Goal: Check status

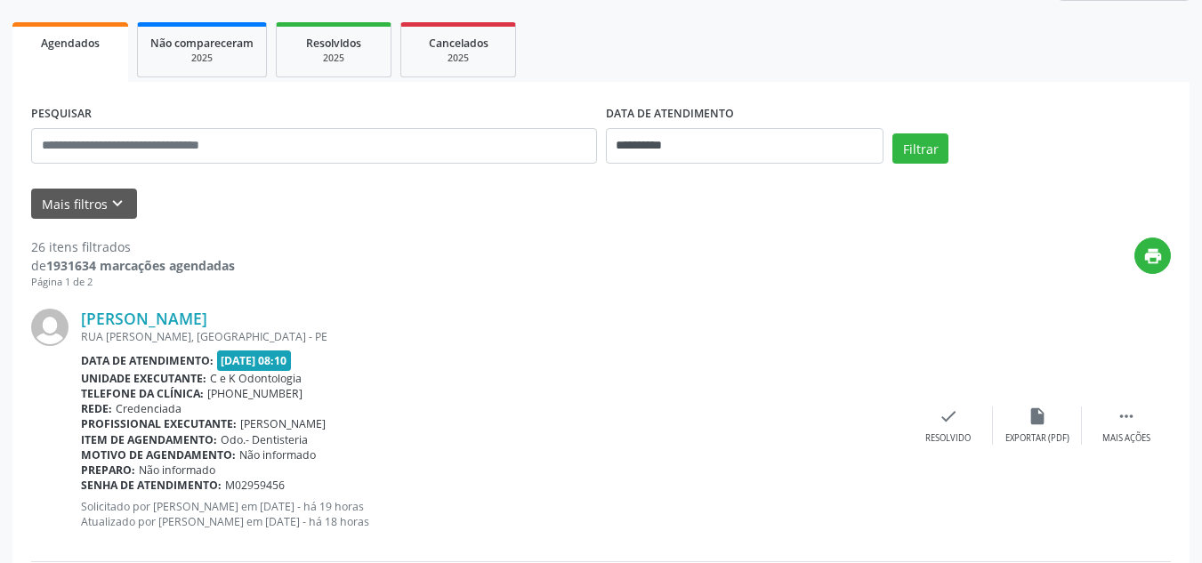
scroll to position [252, 0]
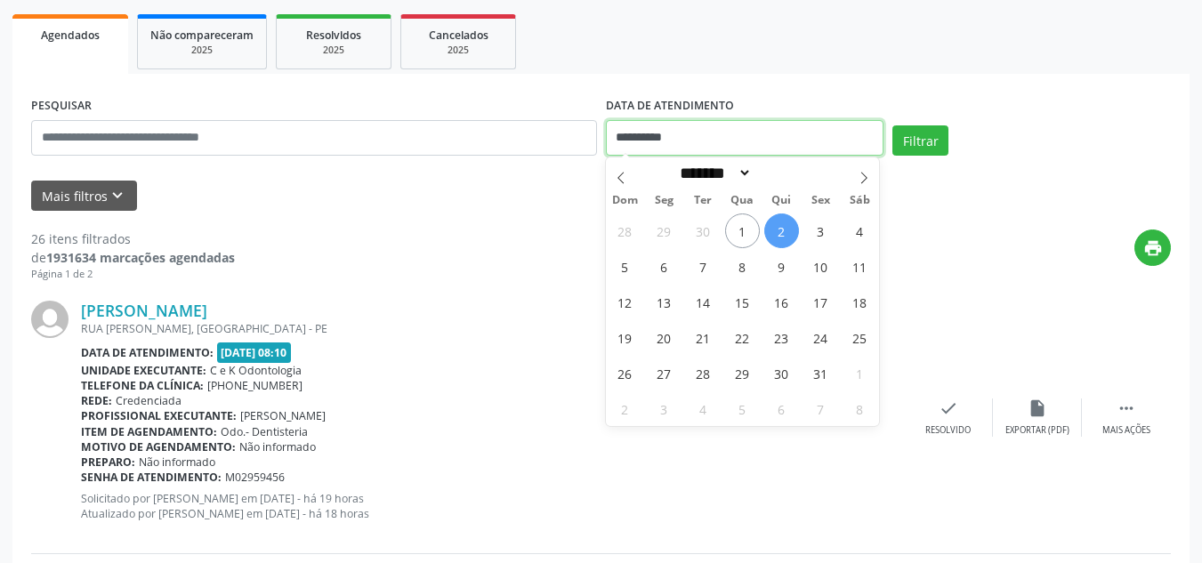
click at [715, 149] on input "**********" at bounding box center [745, 138] width 278 height 36
click at [665, 274] on span "6" at bounding box center [664, 266] width 35 height 35
type input "**********"
select select "*"
click at [694, 151] on input "**********" at bounding box center [745, 138] width 278 height 36
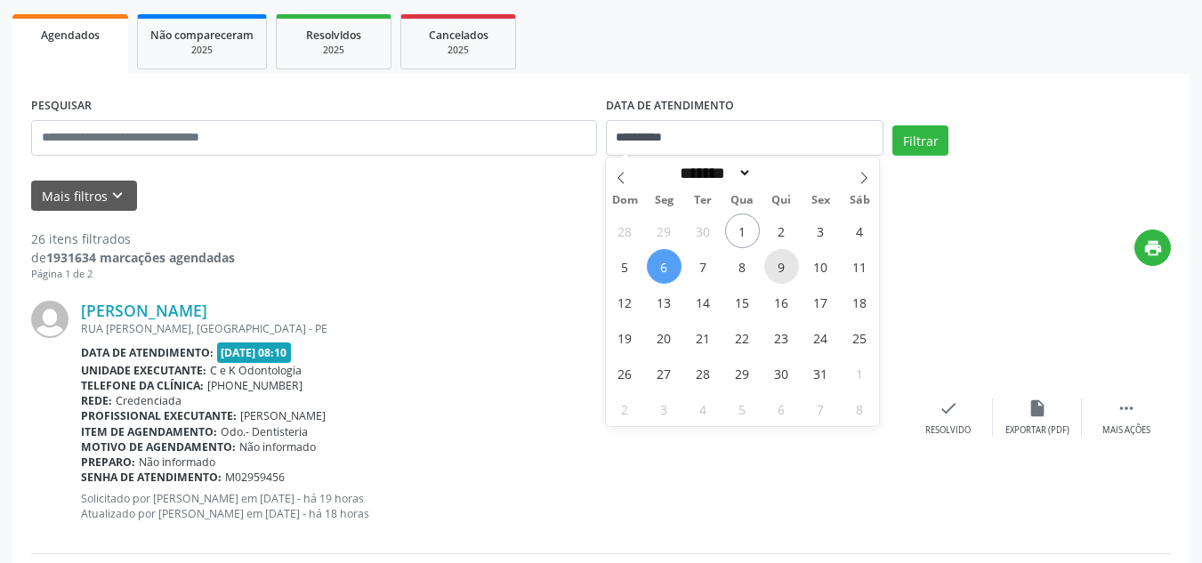
click at [782, 262] on span "9" at bounding box center [781, 266] width 35 height 35
type input "**********"
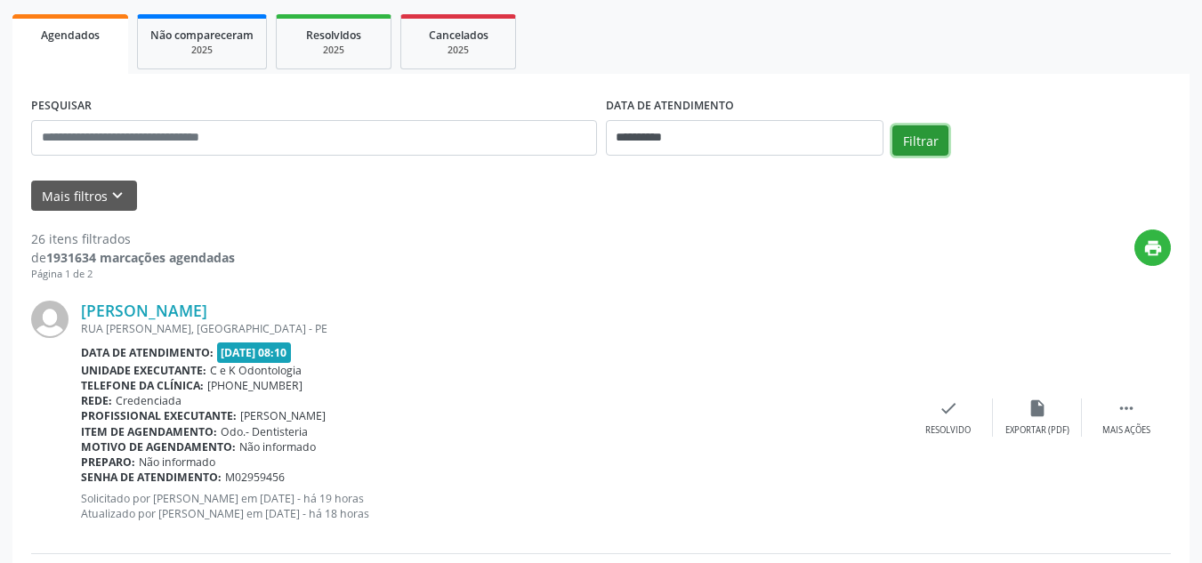
click at [914, 138] on button "Filtrar" at bounding box center [920, 140] width 56 height 30
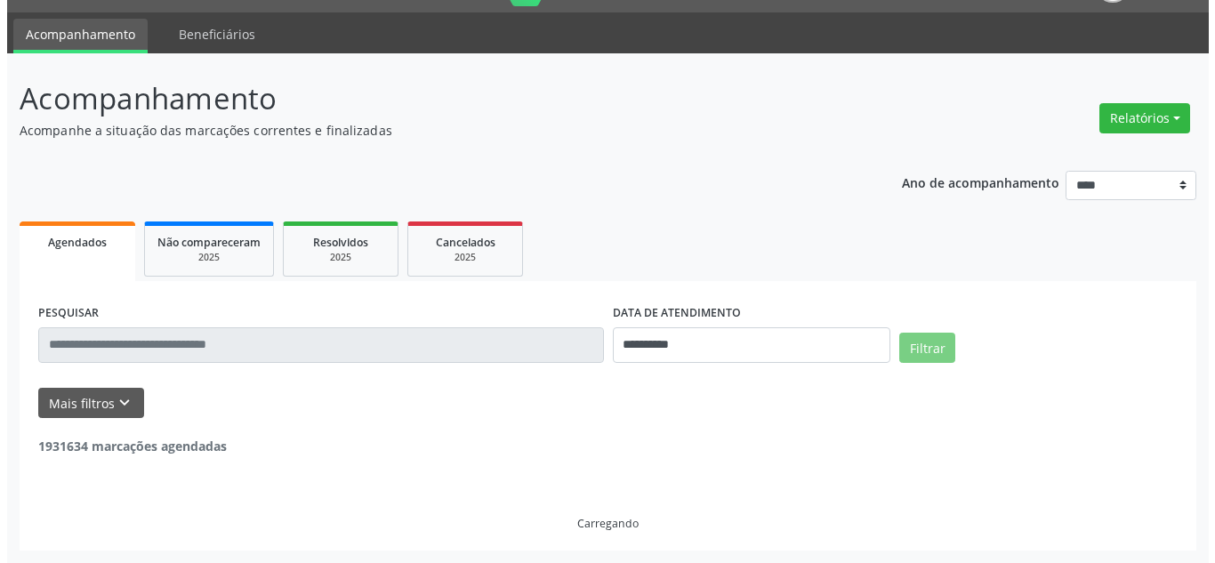
scroll to position [0, 0]
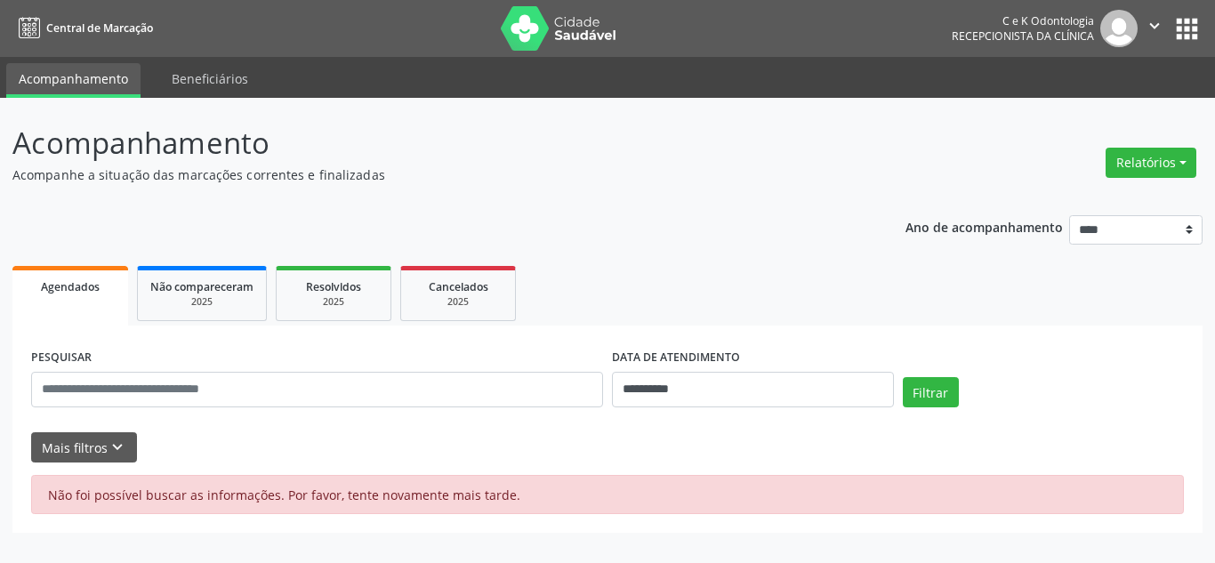
click at [682, 276] on ul "Agendados Não compareceram 2025 Resolvidos 2025 Cancelados 2025" at bounding box center [607, 294] width 1190 height 64
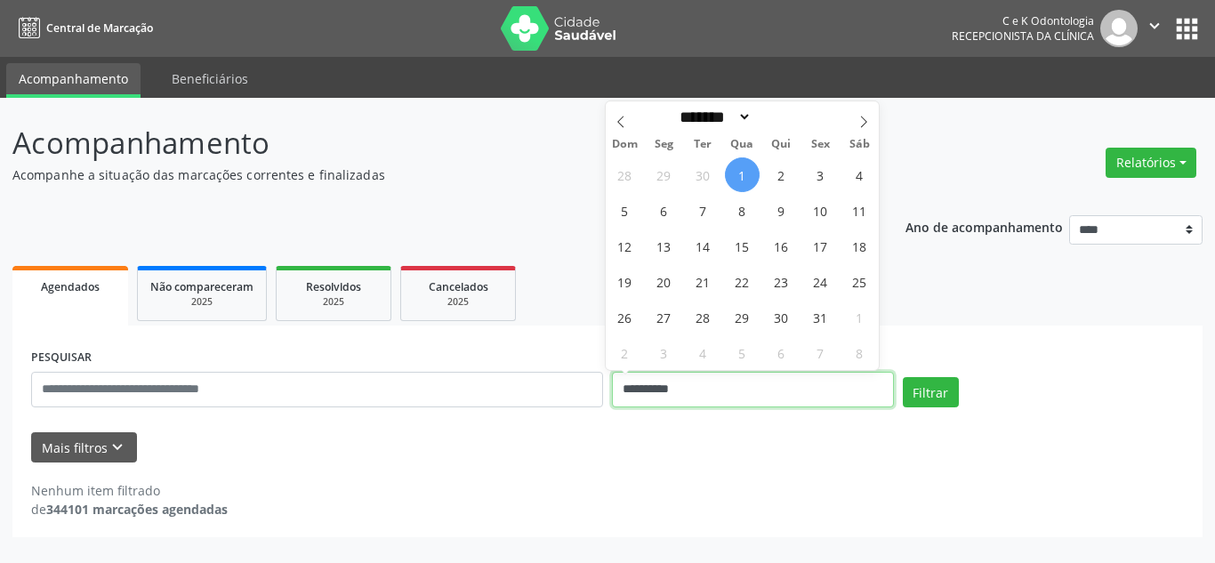
click at [746, 382] on input "**********" at bounding box center [753, 390] width 282 height 36
click at [782, 218] on span "9" at bounding box center [781, 210] width 35 height 35
type input "**********"
click at [782, 218] on span "9" at bounding box center [781, 210] width 35 height 35
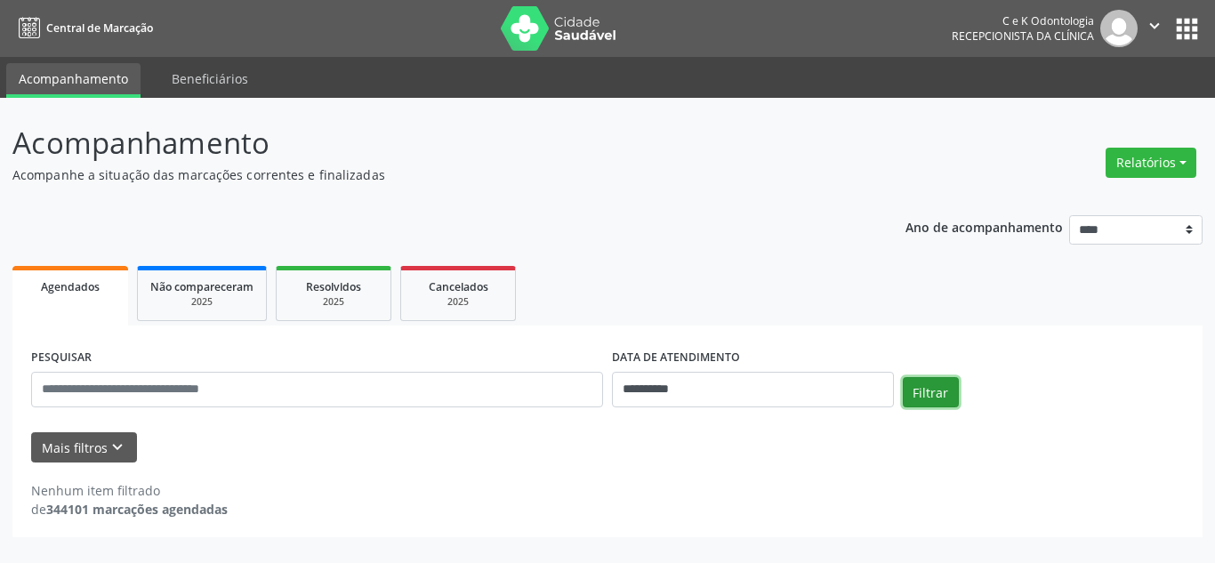
click at [923, 391] on button "Filtrar" at bounding box center [931, 392] width 56 height 30
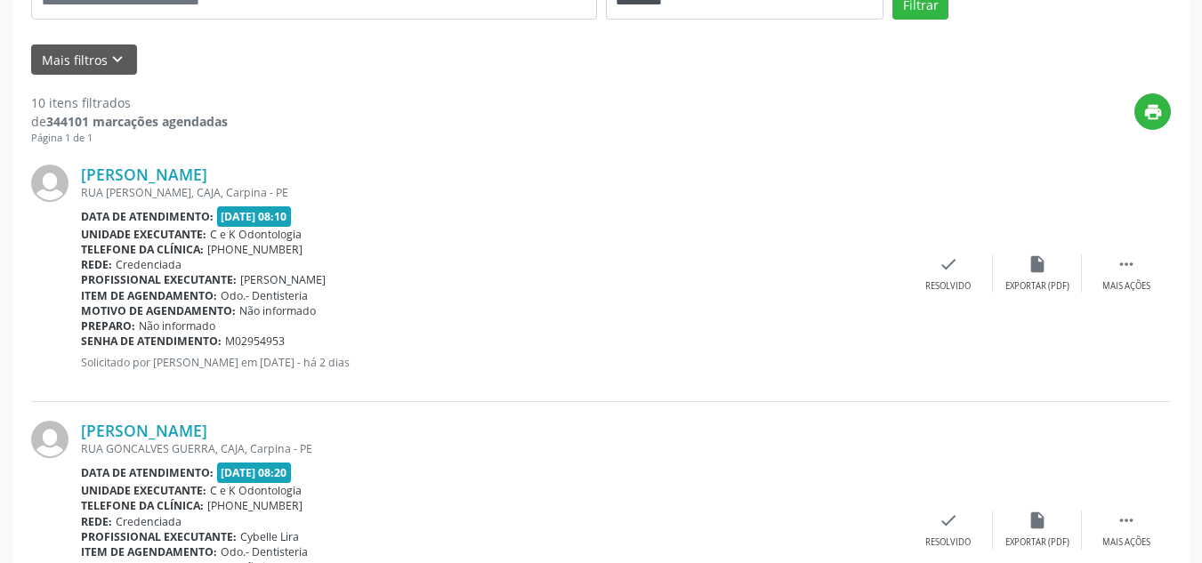
scroll to position [392, 0]
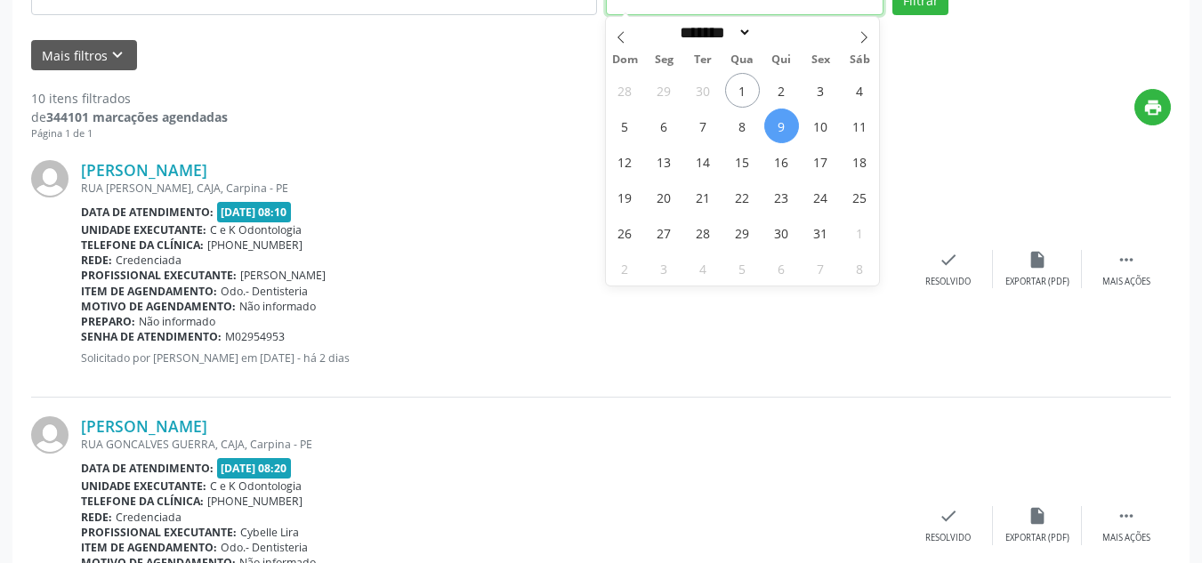
click at [772, 89] on span "2" at bounding box center [781, 90] width 35 height 35
type input "**********"
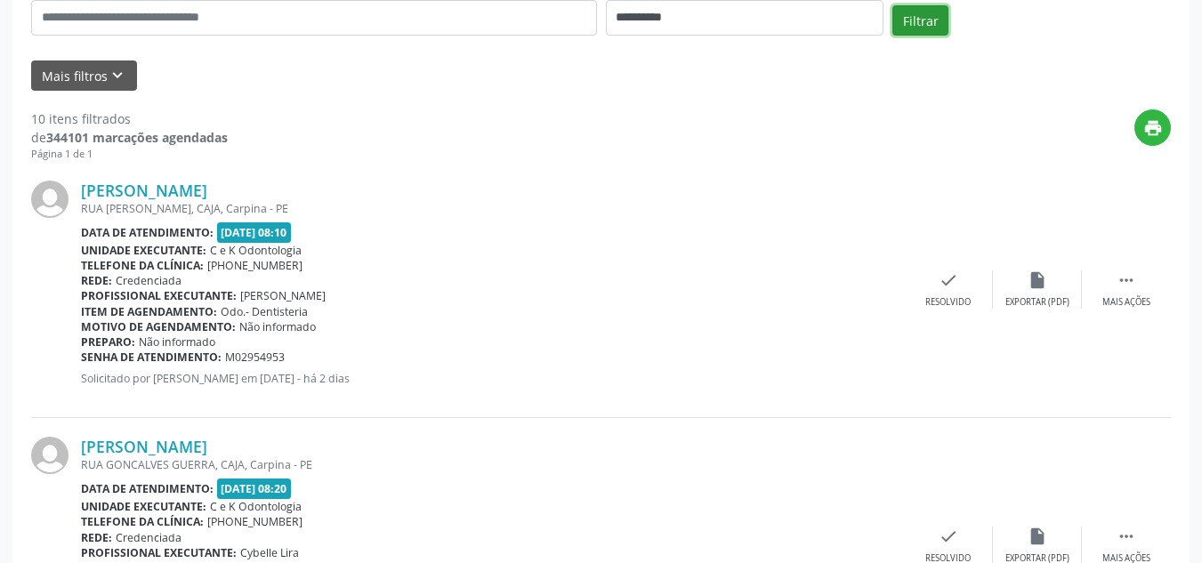
click at [923, 17] on button "Filtrar" at bounding box center [920, 20] width 56 height 30
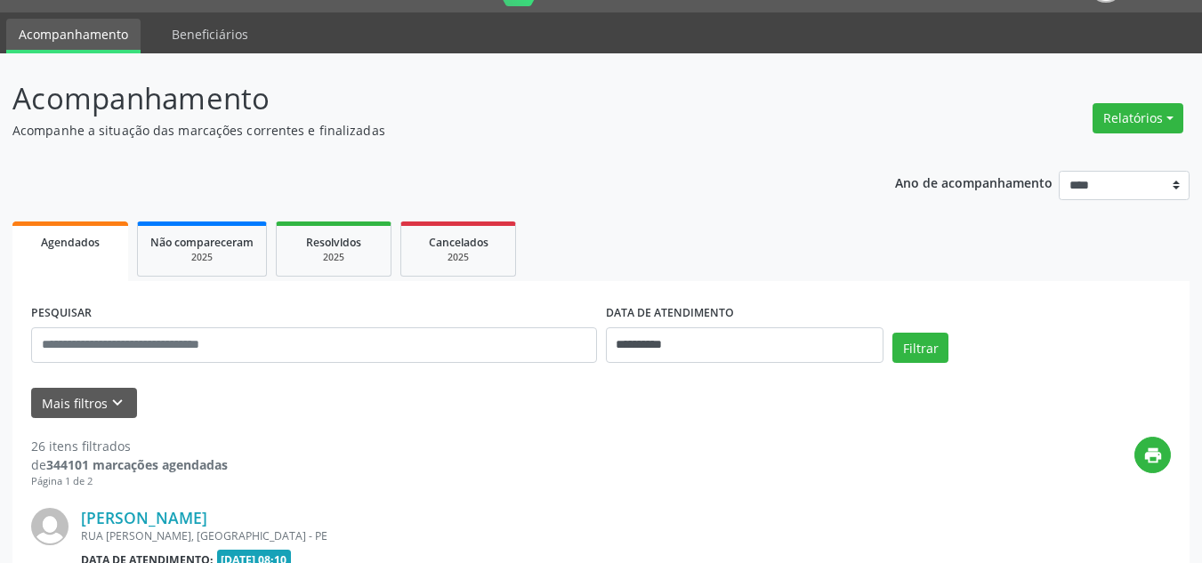
scroll to position [372, 0]
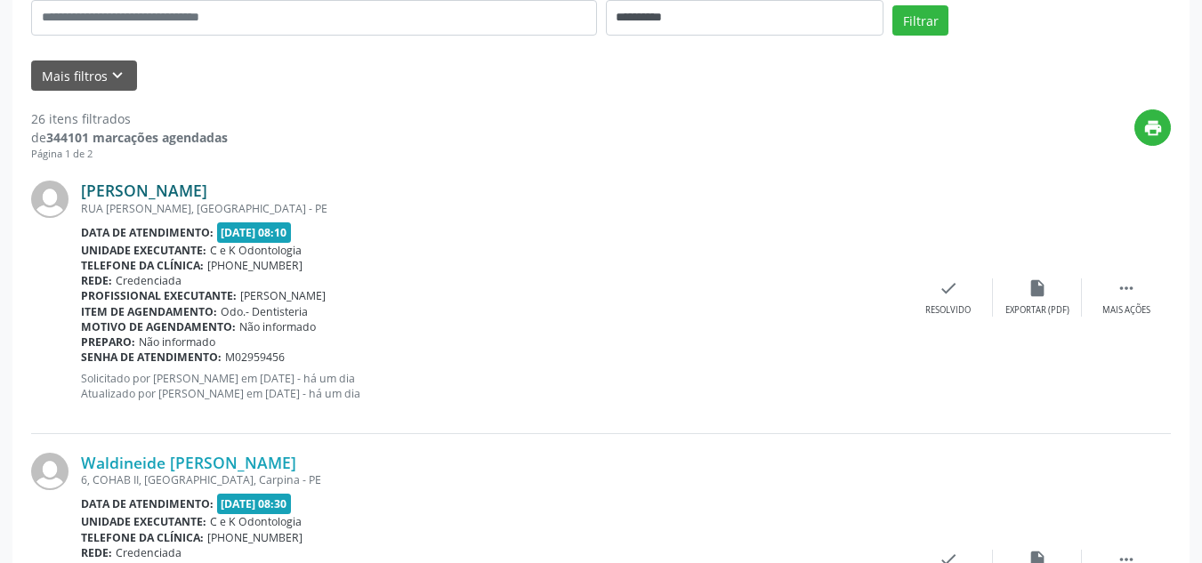
click at [202, 188] on link "[PERSON_NAME]" at bounding box center [144, 191] width 126 height 20
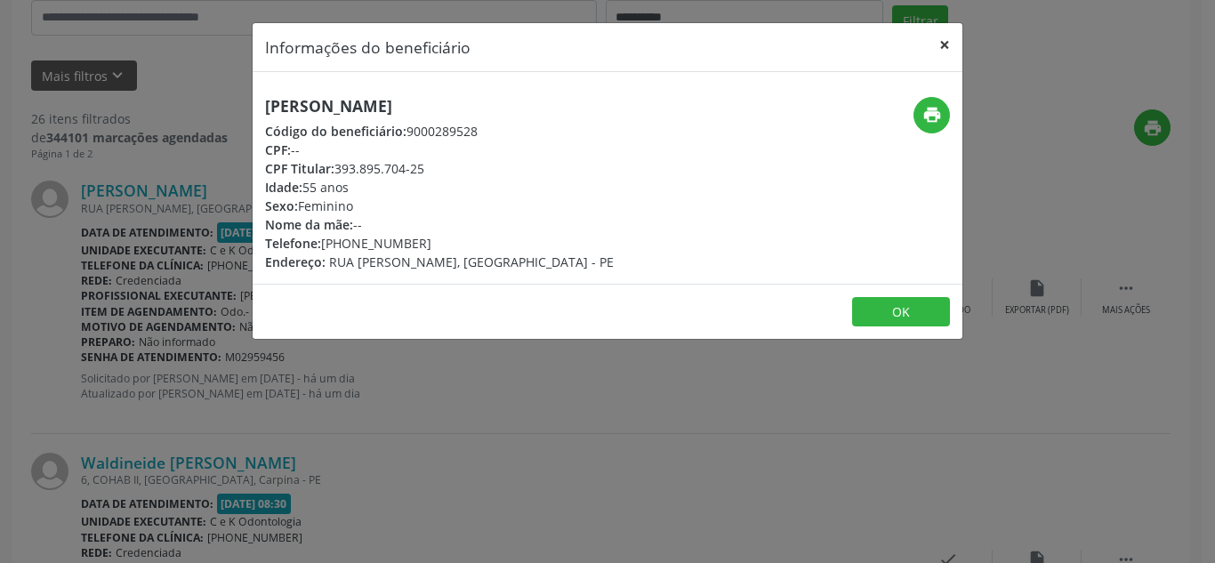
click at [948, 43] on button "×" at bounding box center [945, 45] width 36 height 44
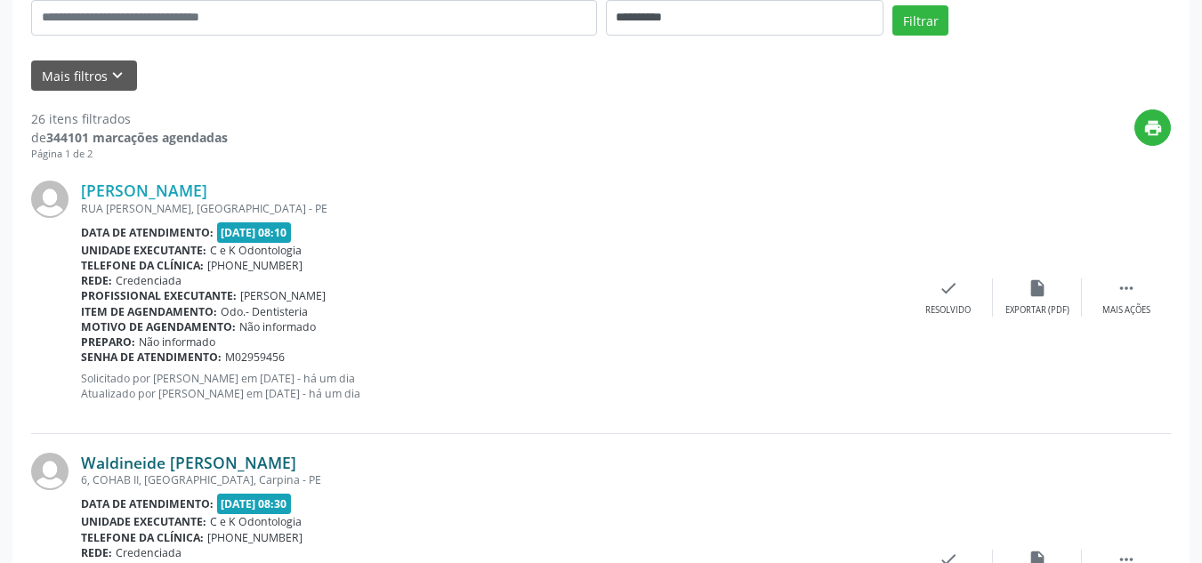
click at [235, 466] on link "Waldineide [PERSON_NAME]" at bounding box center [188, 463] width 215 height 20
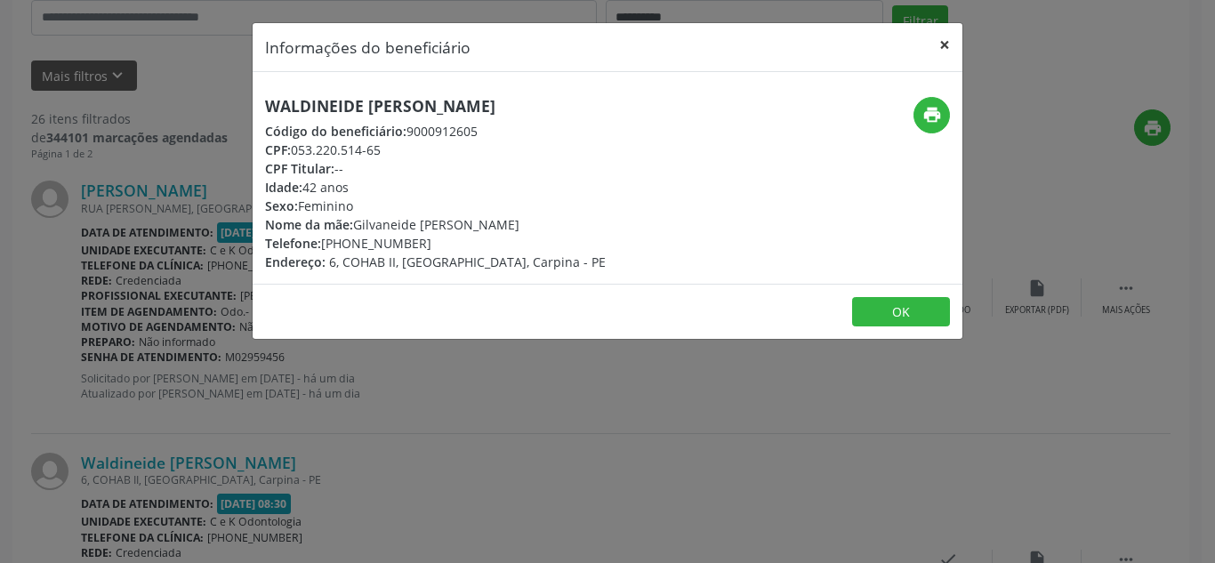
click at [940, 51] on button "×" at bounding box center [945, 45] width 36 height 44
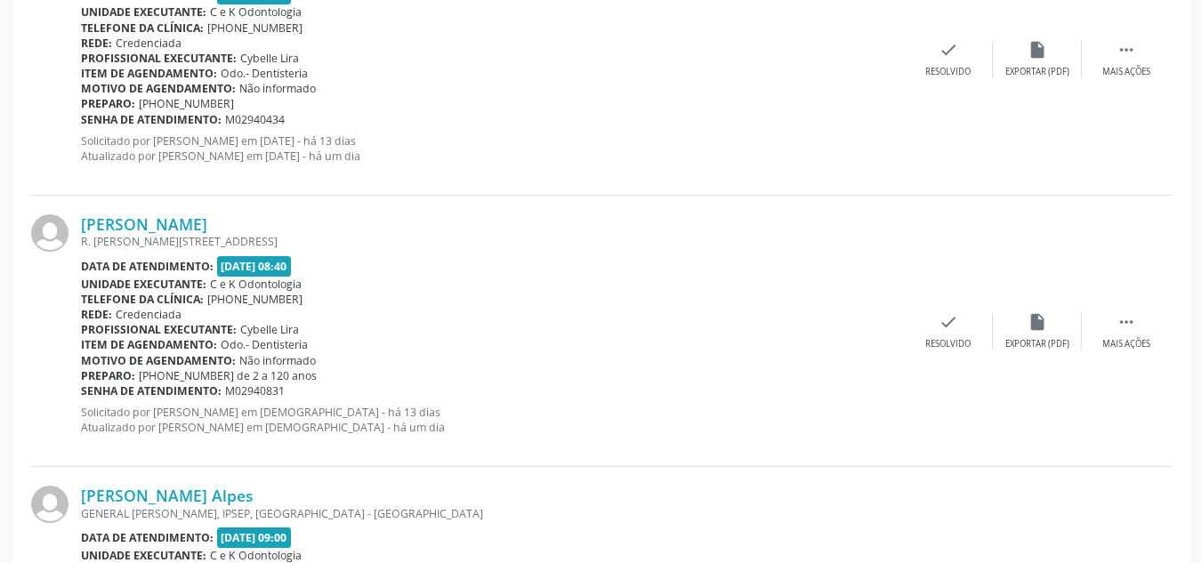
scroll to position [917, 0]
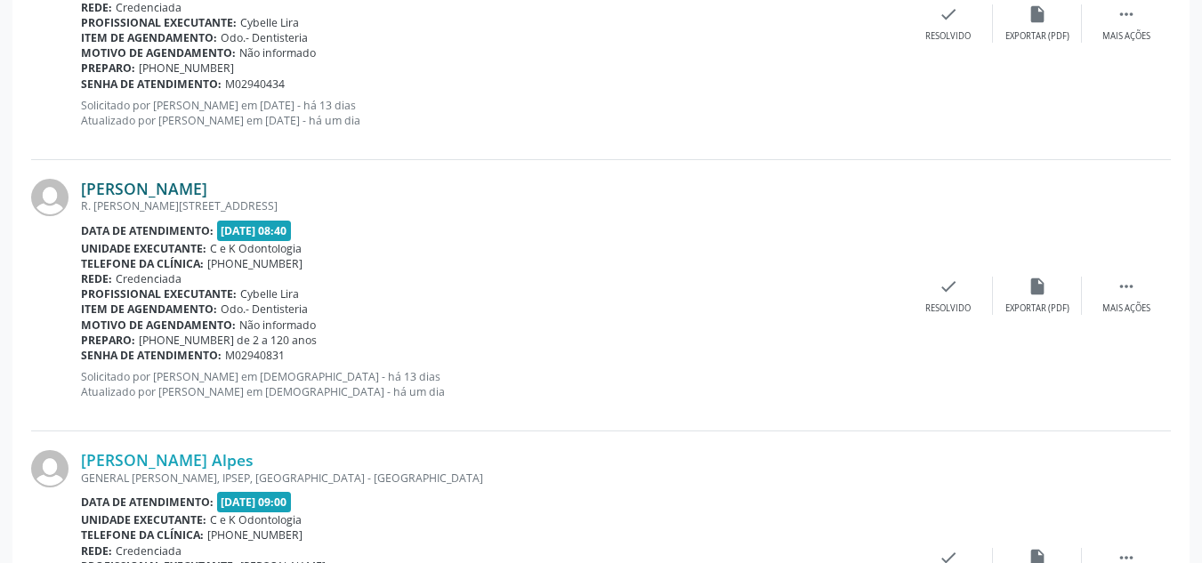
click at [130, 186] on link "[PERSON_NAME]" at bounding box center [144, 189] width 126 height 20
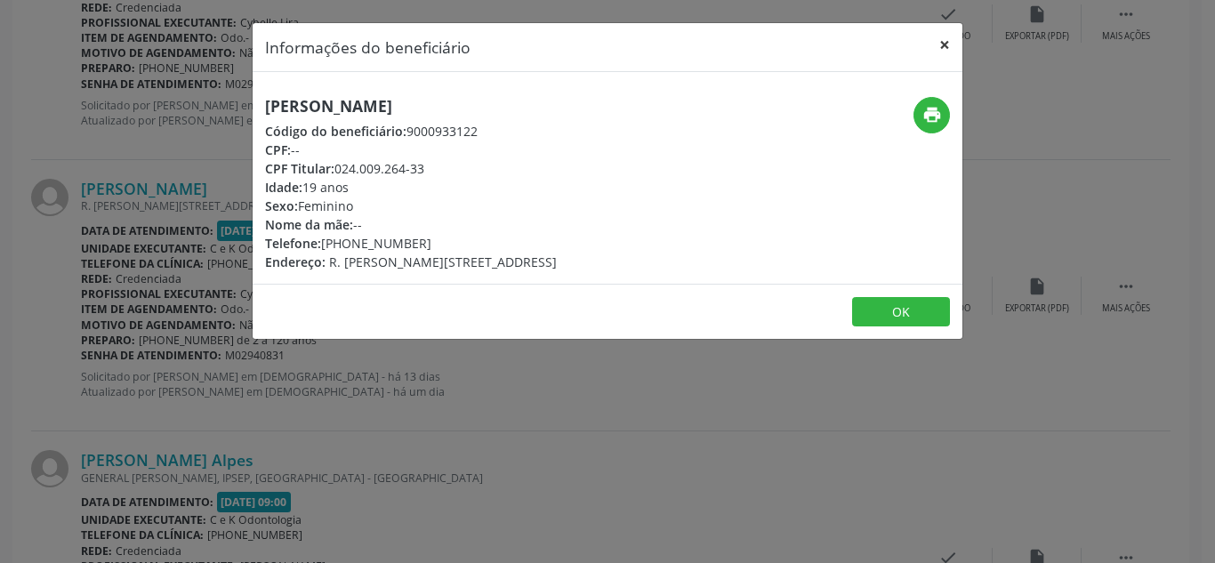
click at [943, 40] on button "×" at bounding box center [945, 45] width 36 height 44
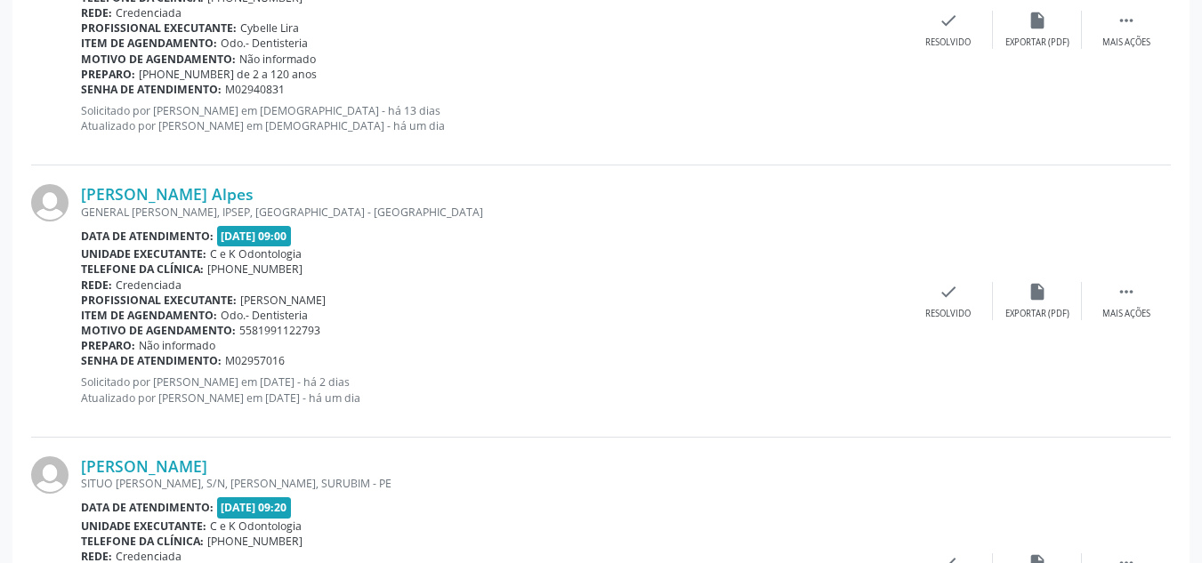
scroll to position [1290, 0]
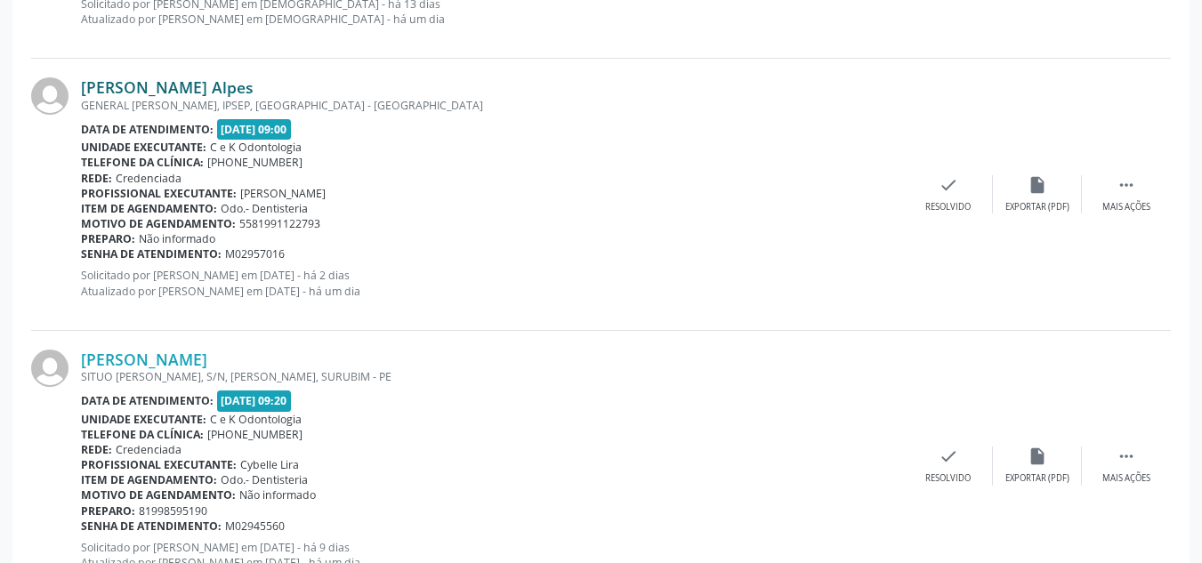
click at [192, 80] on link "[PERSON_NAME] Alpes" at bounding box center [167, 87] width 173 height 20
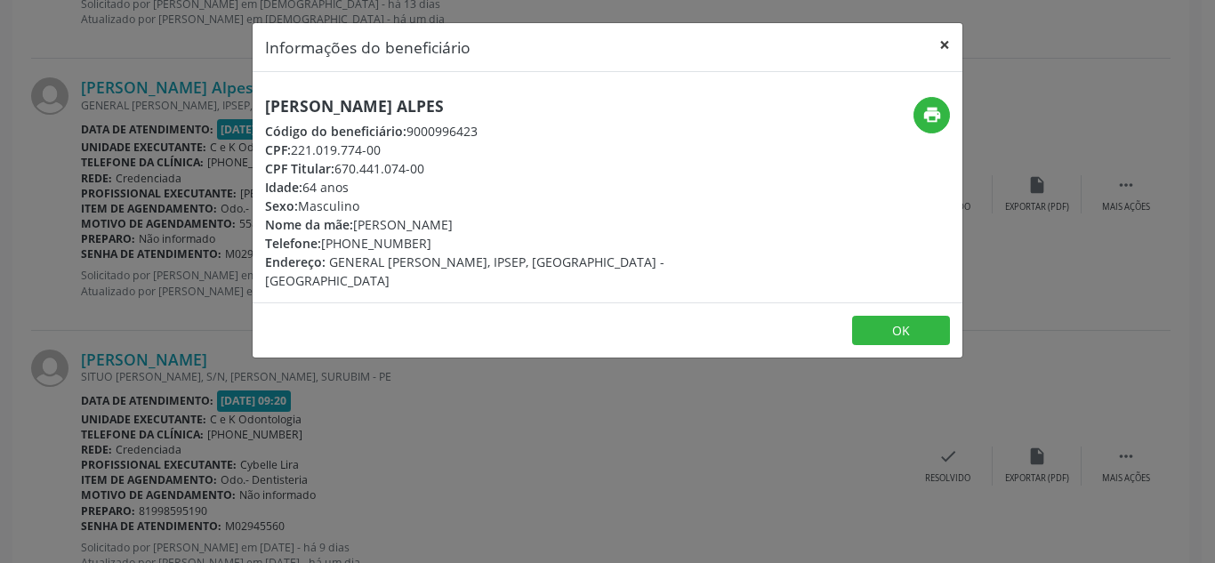
click at [944, 45] on button "×" at bounding box center [945, 45] width 36 height 44
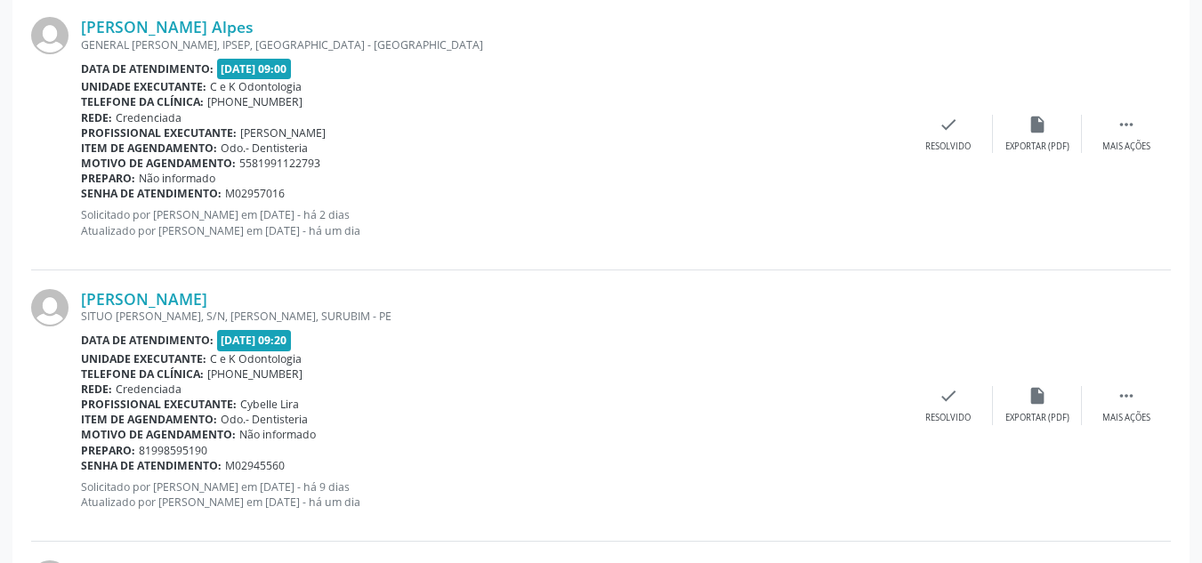
scroll to position [1500, 0]
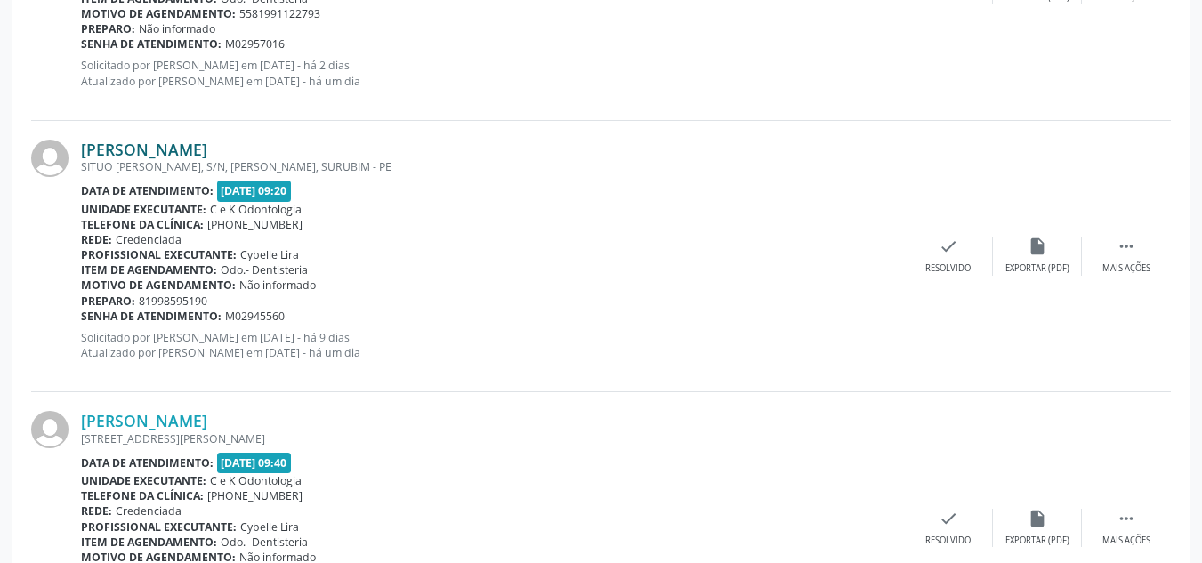
click at [207, 150] on link "[PERSON_NAME]" at bounding box center [144, 150] width 126 height 20
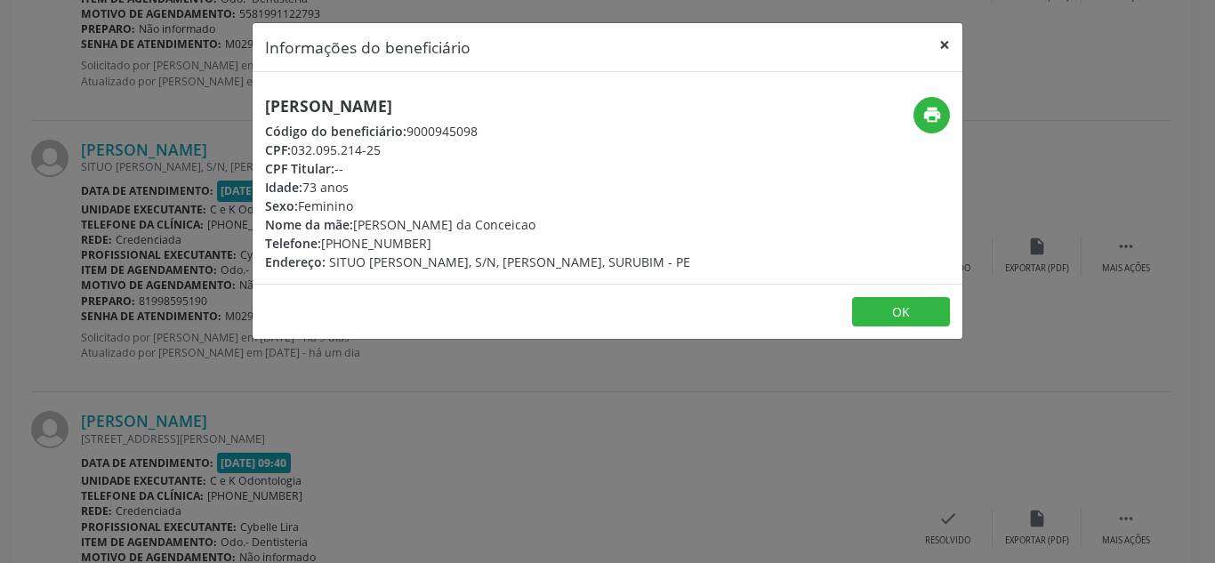
click at [947, 45] on button "×" at bounding box center [945, 45] width 36 height 44
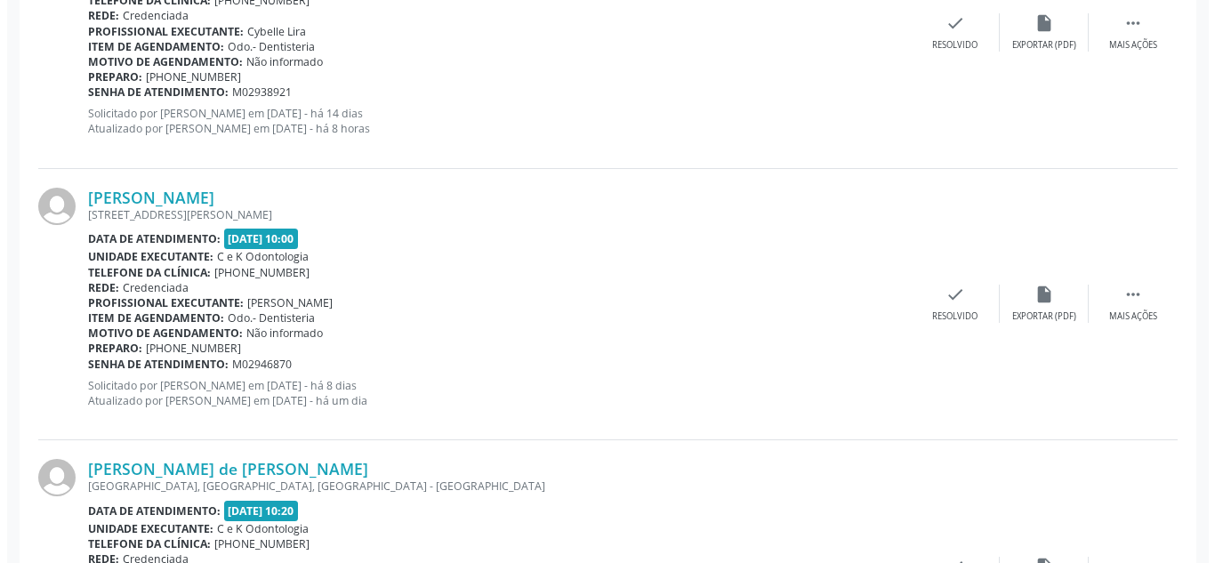
scroll to position [2003, 0]
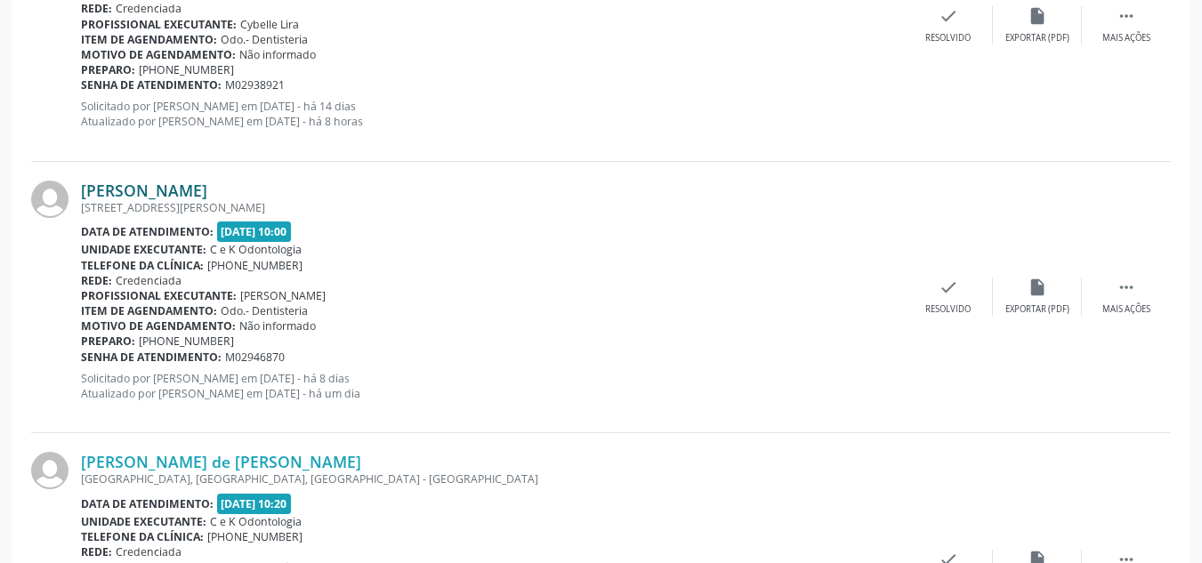
click at [177, 181] on link "[PERSON_NAME]" at bounding box center [144, 191] width 126 height 20
